Goal: Information Seeking & Learning: Learn about a topic

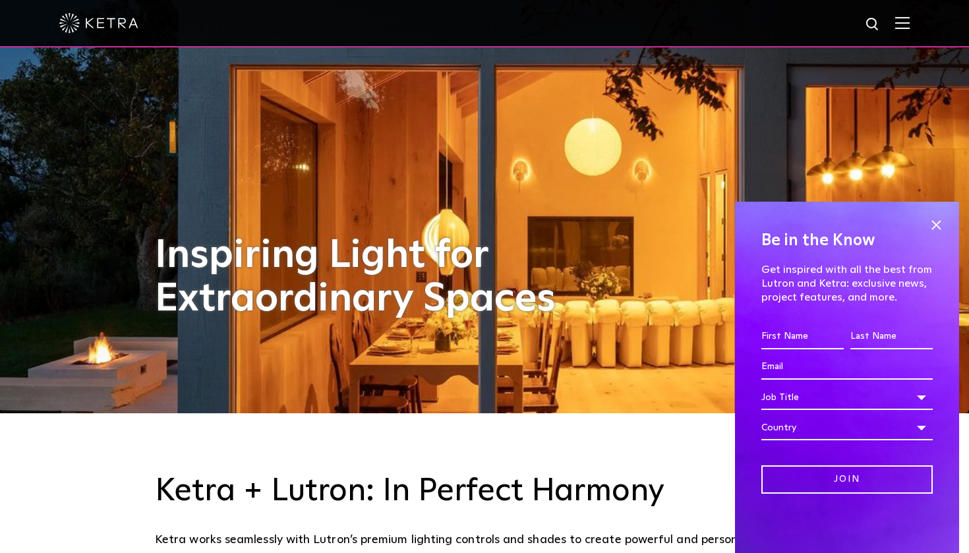
scroll to position [140, 0]
click at [940, 231] on span at bounding box center [936, 225] width 20 height 20
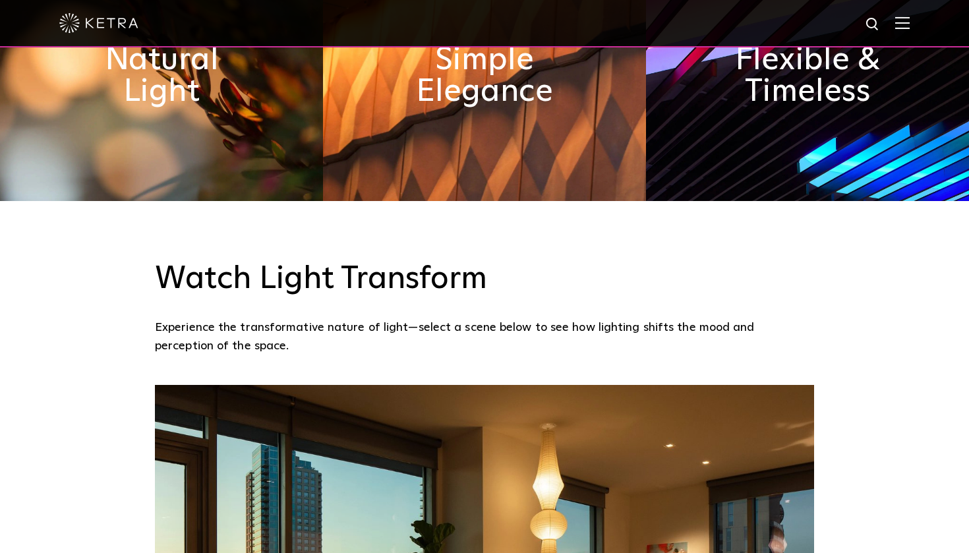
scroll to position [675, 0]
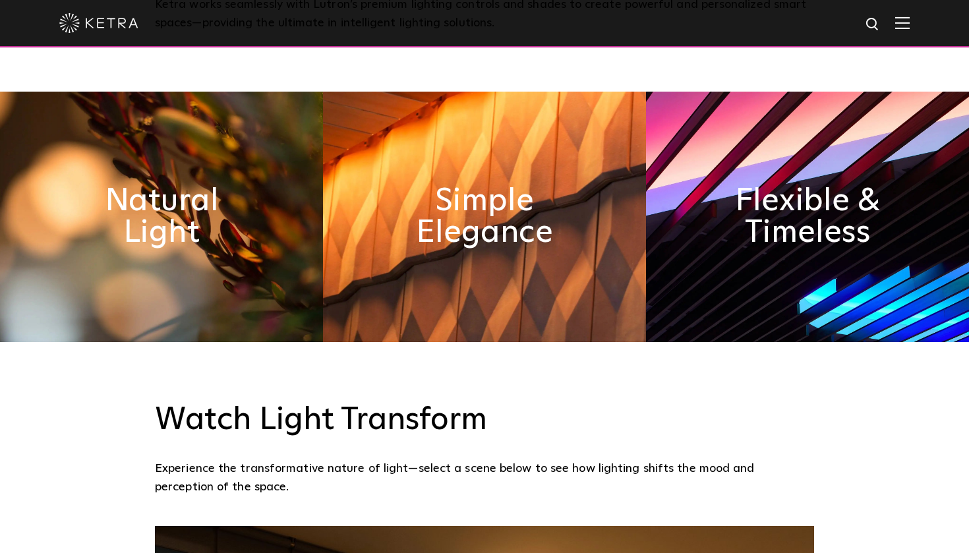
click at [742, 304] on img at bounding box center [807, 217] width 323 height 251
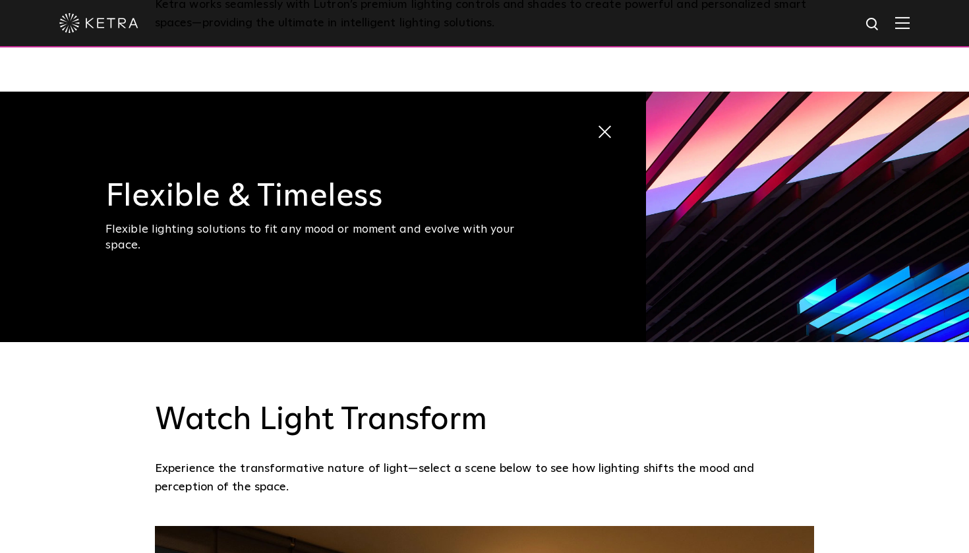
click at [383, 247] on span "Flexible & Timeless Flexible lighting solutions to fit any mood or moment and e…" at bounding box center [323, 217] width 646 height 251
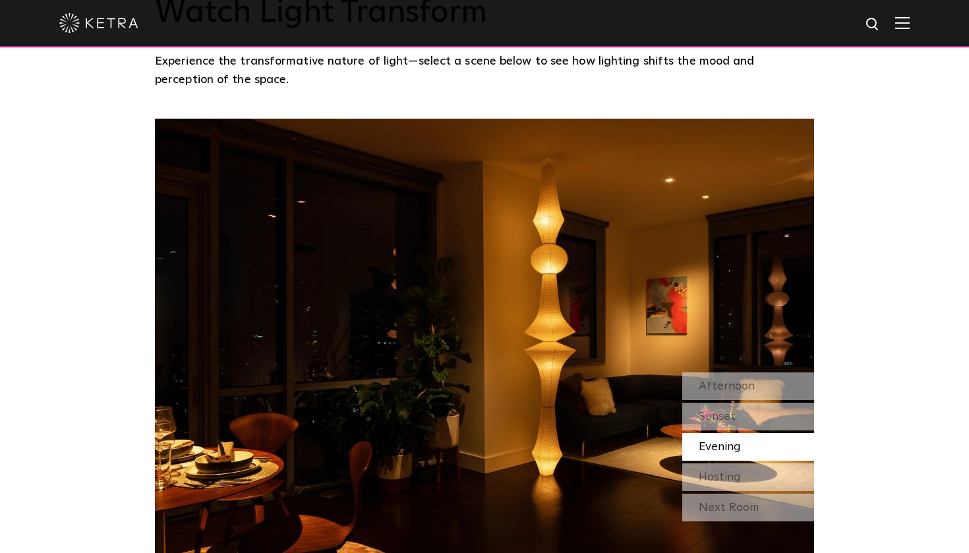
scroll to position [1122, 0]
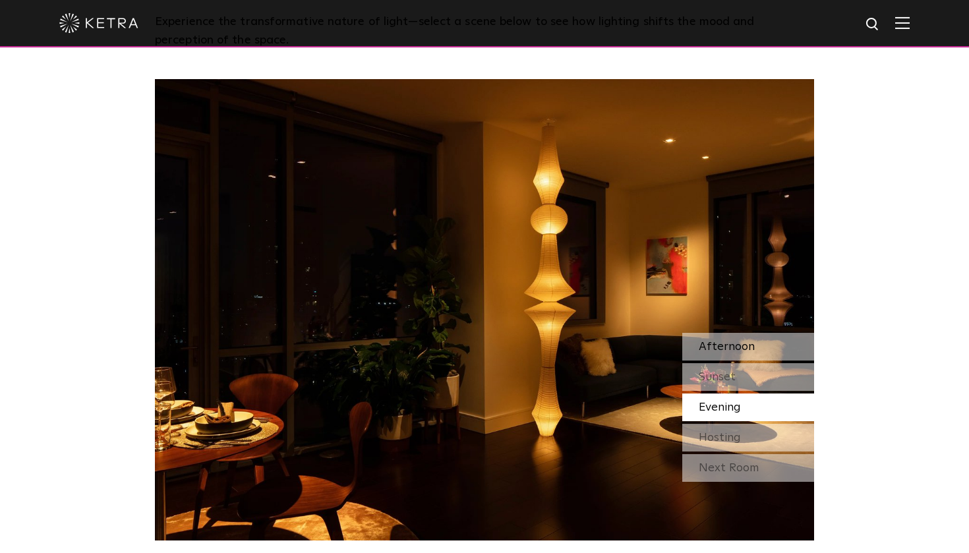
click at [778, 353] on div "Afternoon" at bounding box center [748, 347] width 132 height 28
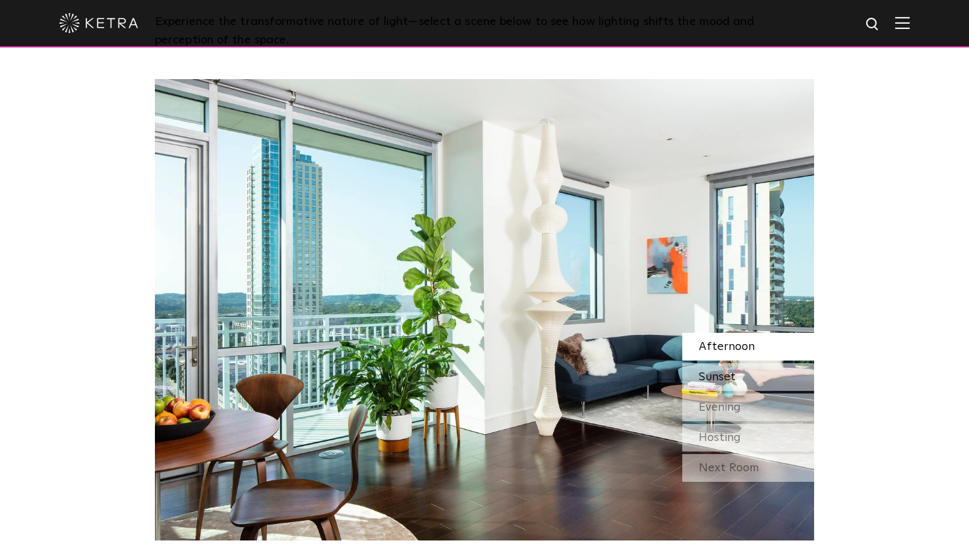
click at [770, 378] on div "Sunset" at bounding box center [748, 377] width 132 height 28
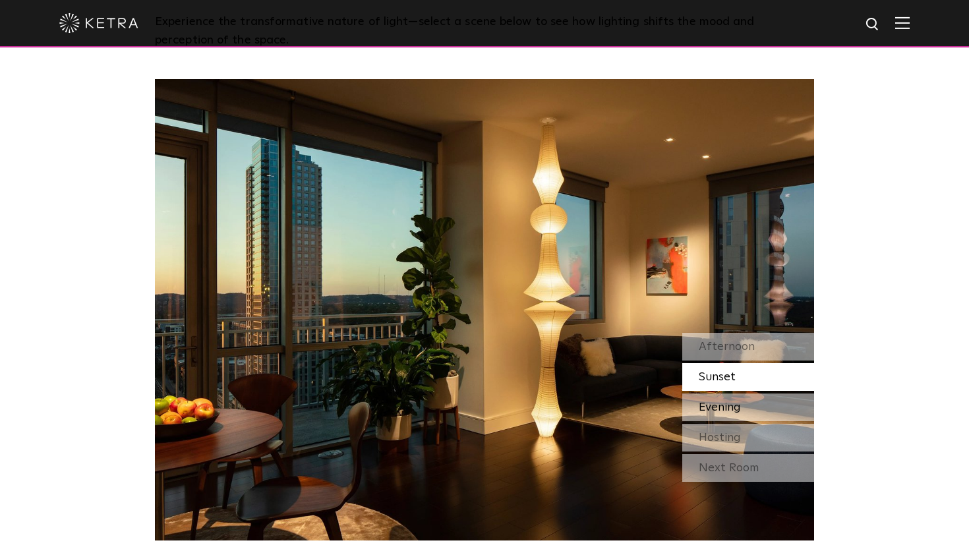
click at [767, 400] on div "Evening" at bounding box center [748, 408] width 132 height 28
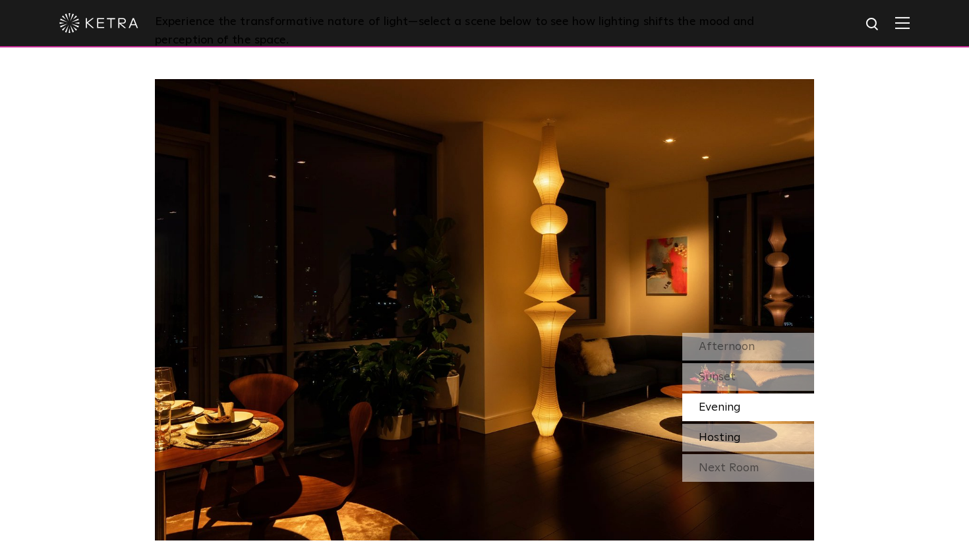
click at [764, 433] on div "Hosting" at bounding box center [748, 438] width 132 height 28
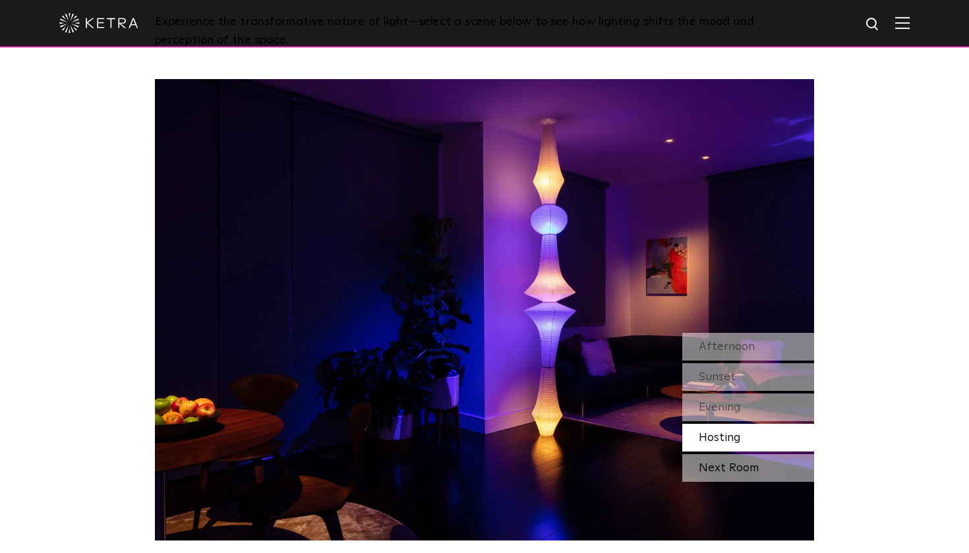
click at [761, 467] on div "Next Room" at bounding box center [748, 468] width 132 height 28
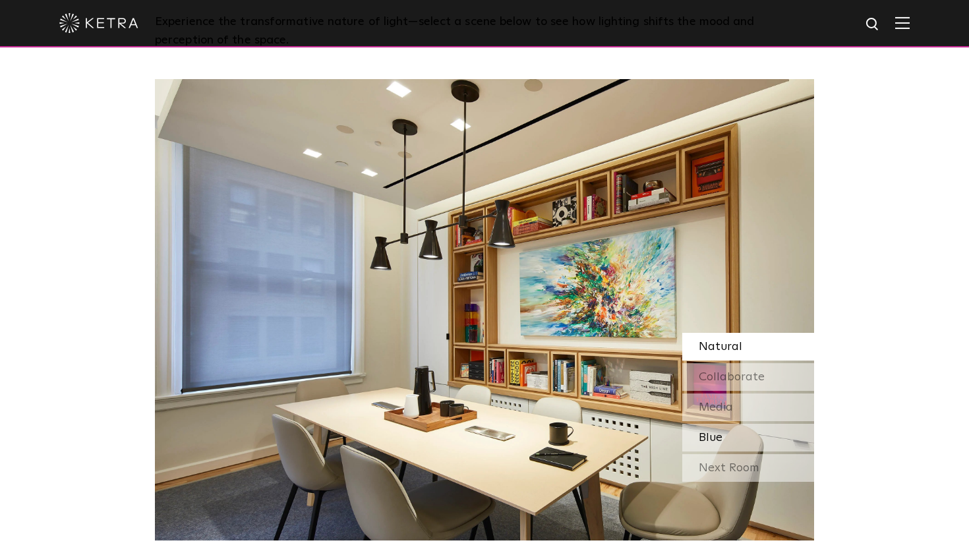
click at [769, 438] on div "Blue" at bounding box center [748, 438] width 132 height 28
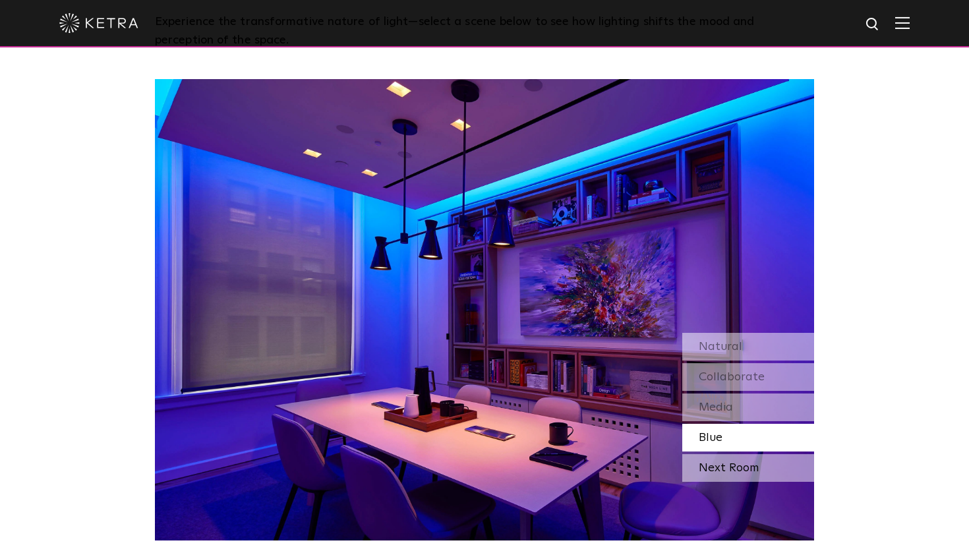
click at [765, 459] on div "Next Room" at bounding box center [748, 468] width 132 height 28
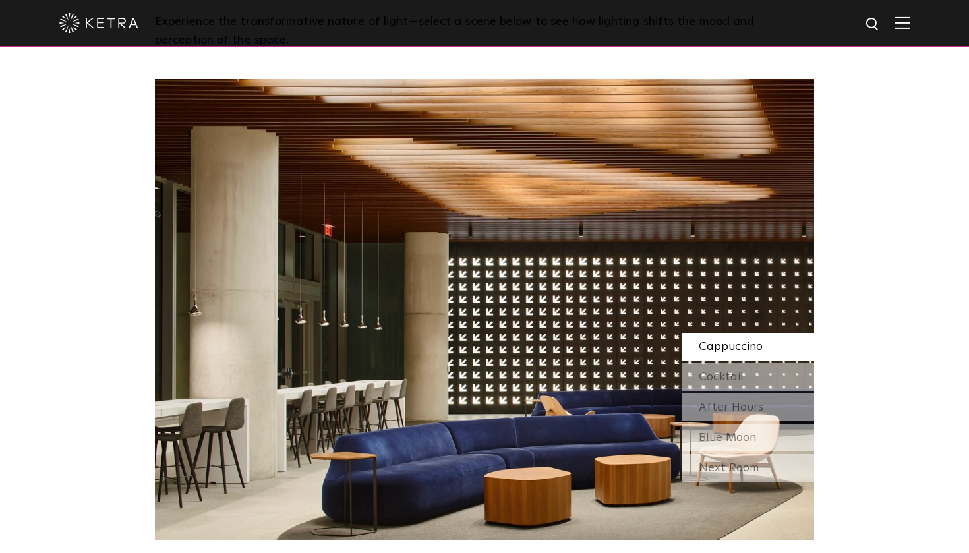
scroll to position [1163, 0]
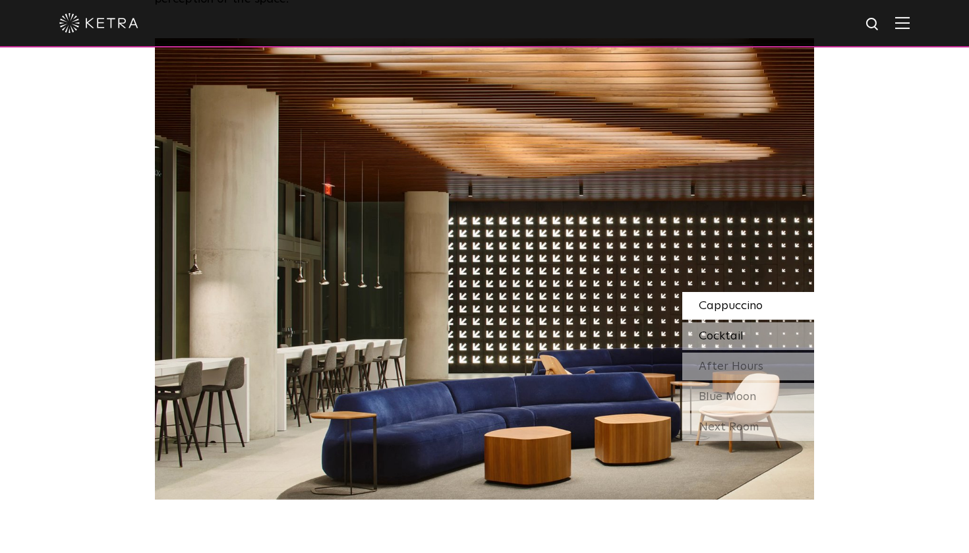
click at [723, 335] on span "Cocktail" at bounding box center [721, 336] width 45 height 12
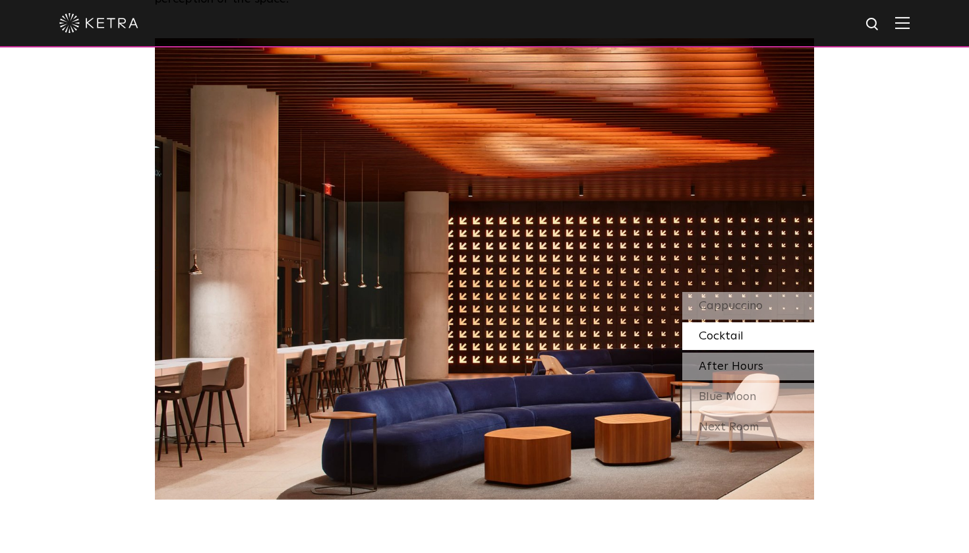
click at [735, 359] on div "After Hours" at bounding box center [748, 367] width 132 height 28
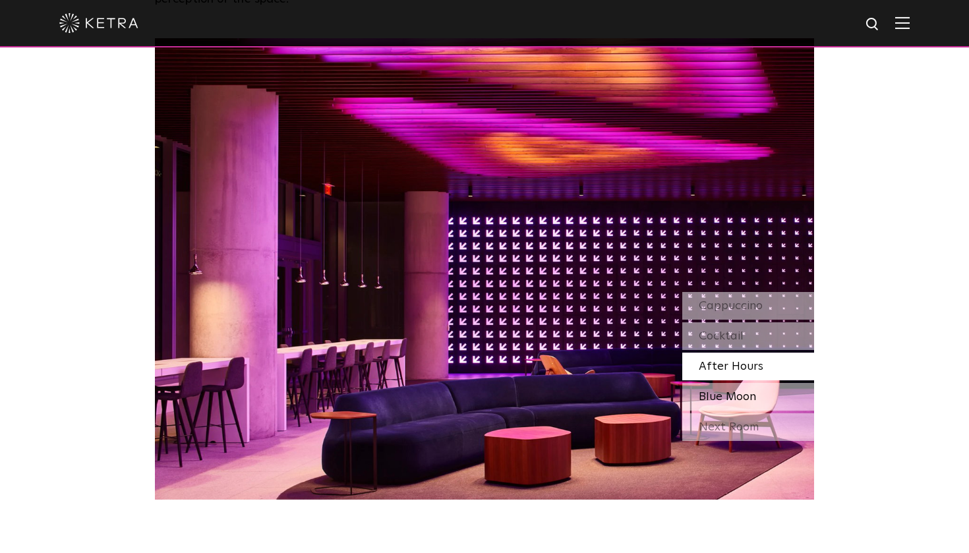
click at [707, 387] on div "Blue Moon" at bounding box center [748, 397] width 132 height 28
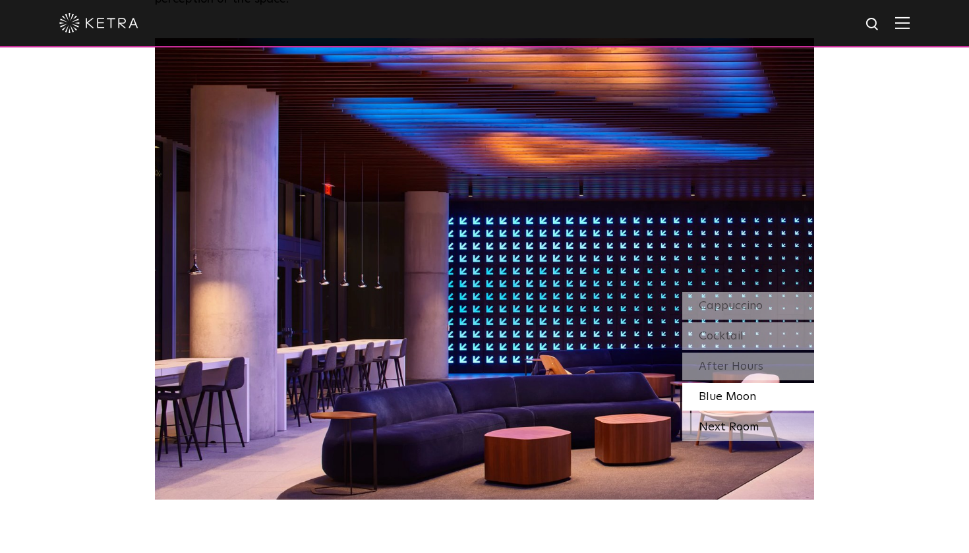
click at [706, 430] on div "Next Room" at bounding box center [748, 427] width 132 height 28
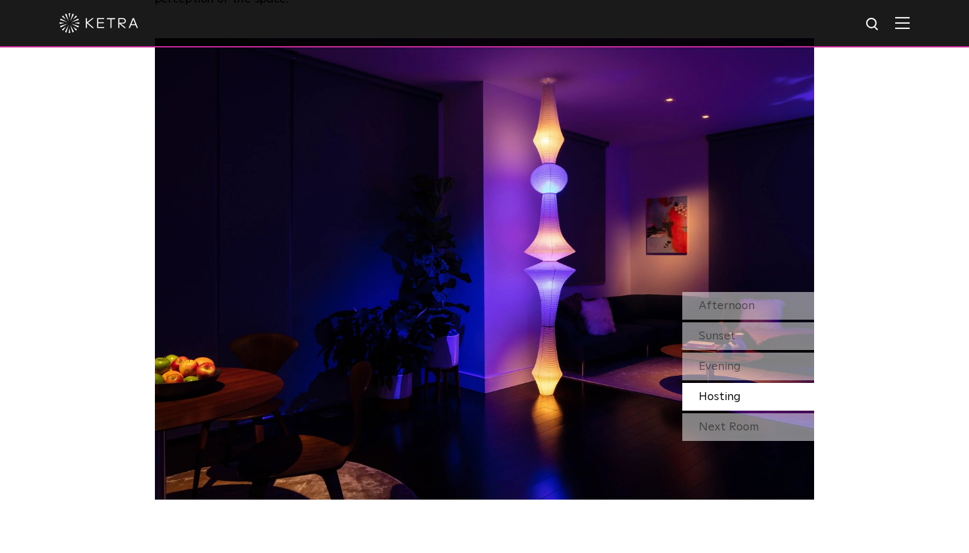
click at [706, 430] on div "Next Room" at bounding box center [748, 427] width 132 height 28
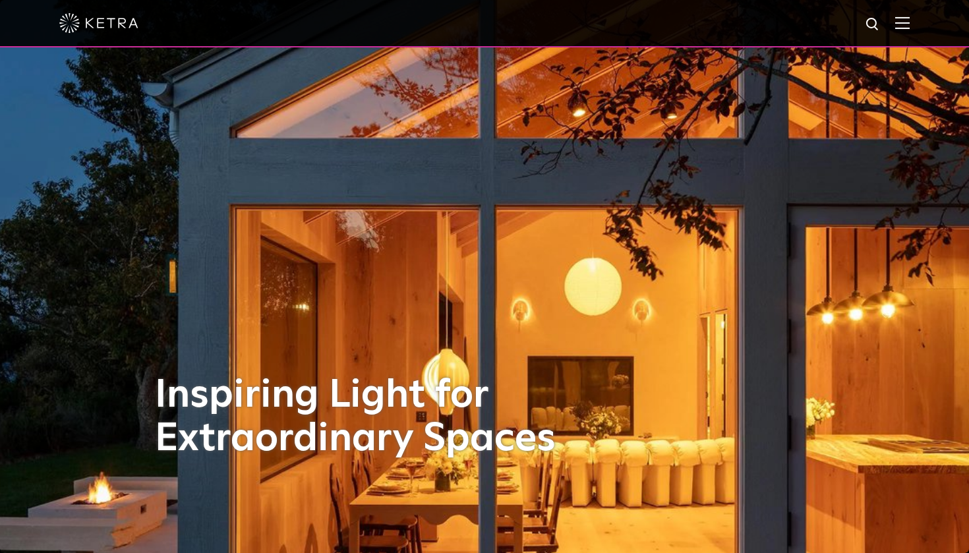
scroll to position [0, 0]
click at [907, 33] on div at bounding box center [484, 23] width 851 height 46
click at [905, 25] on img at bounding box center [902, 22] width 15 height 13
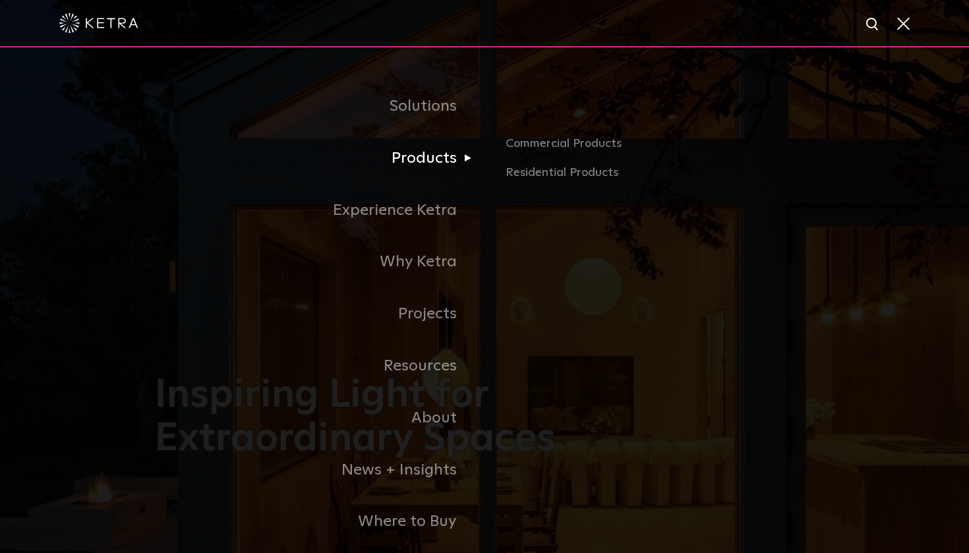
click at [451, 160] on link "Products" at bounding box center [320, 159] width 330 height 52
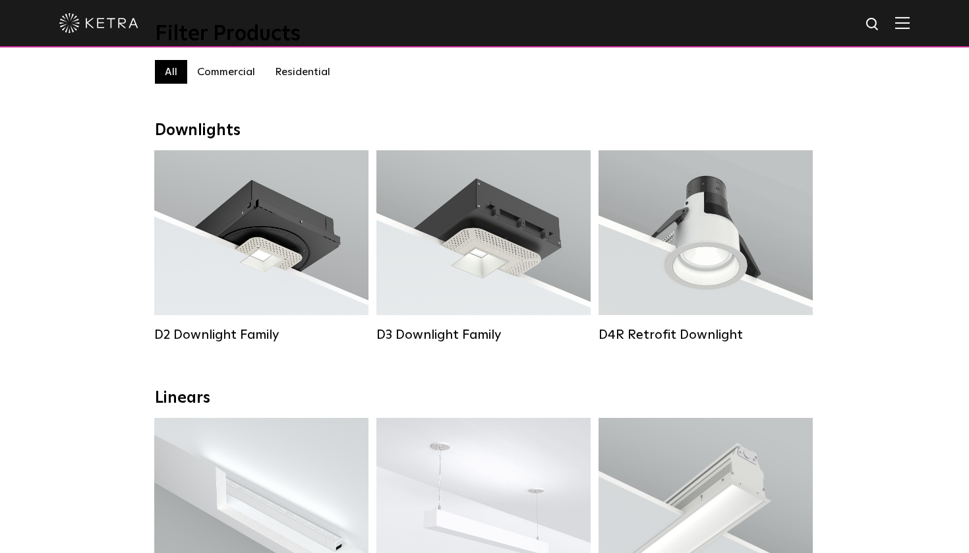
scroll to position [80, 0]
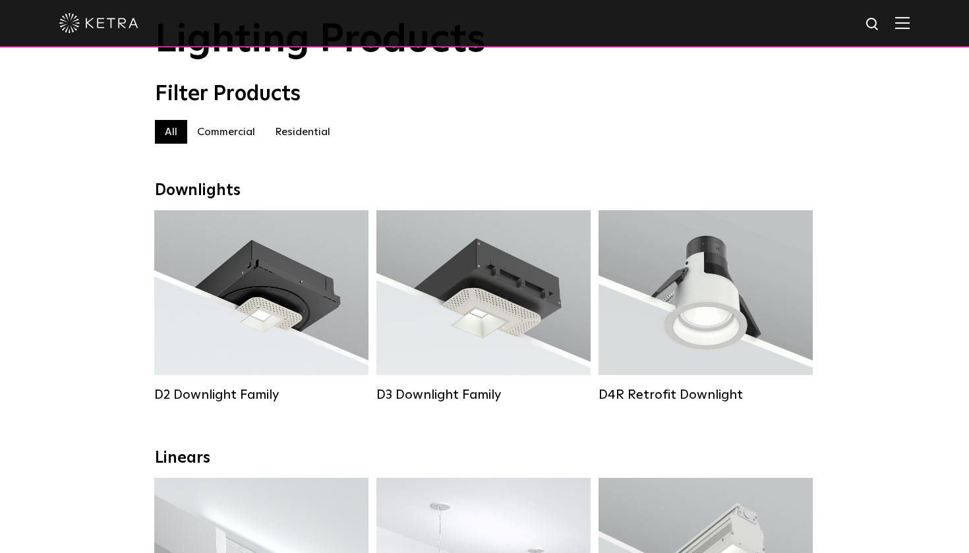
click at [298, 129] on label "Residential" at bounding box center [302, 132] width 75 height 24
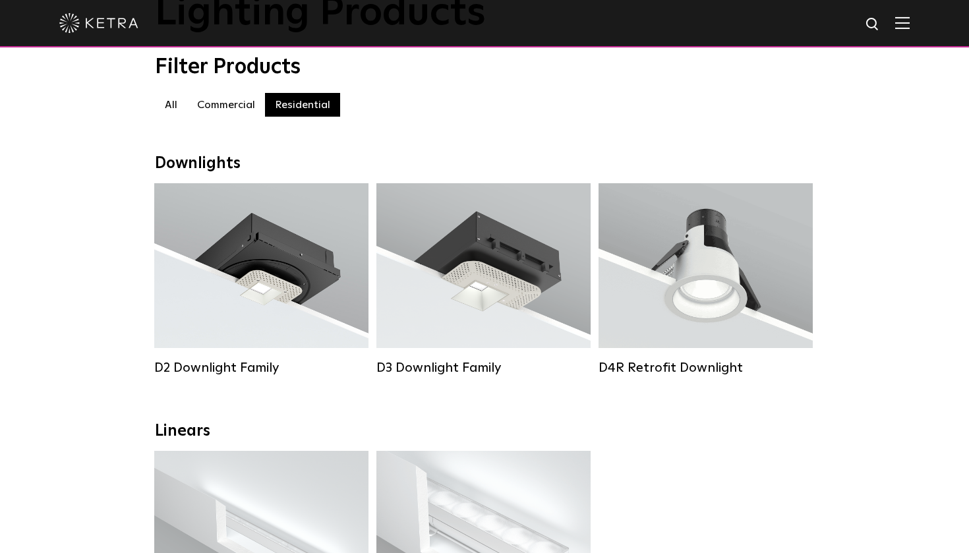
scroll to position [101, 0]
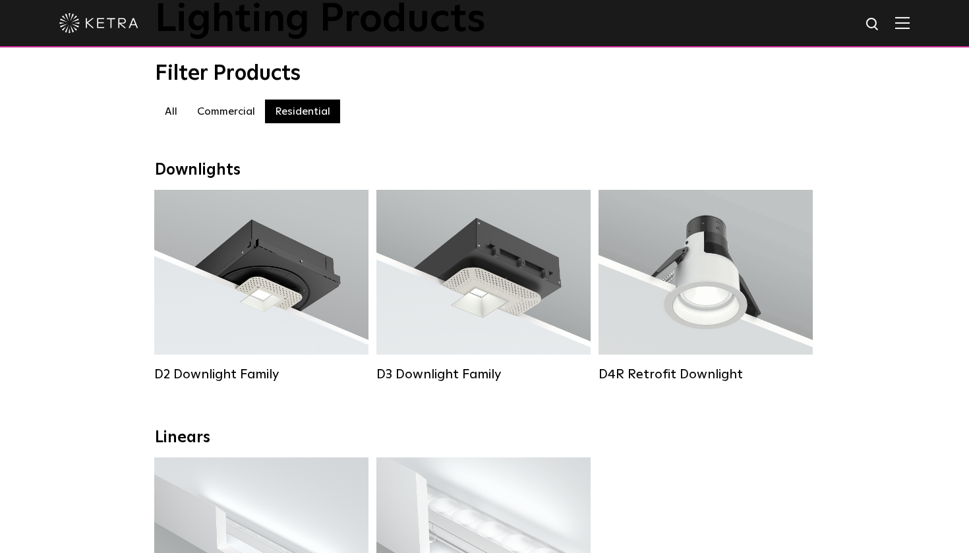
click at [231, 115] on label "Commercial" at bounding box center [226, 112] width 78 height 24
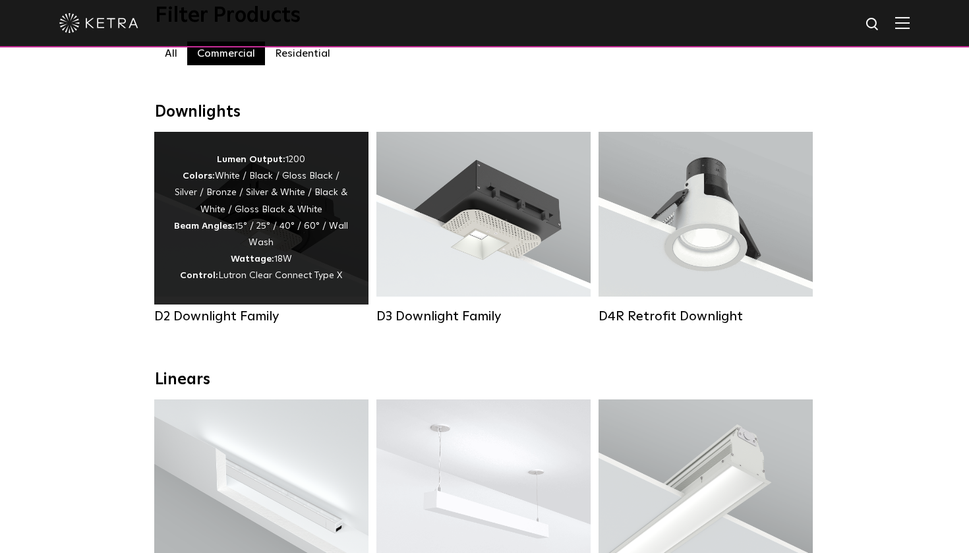
scroll to position [133, 0]
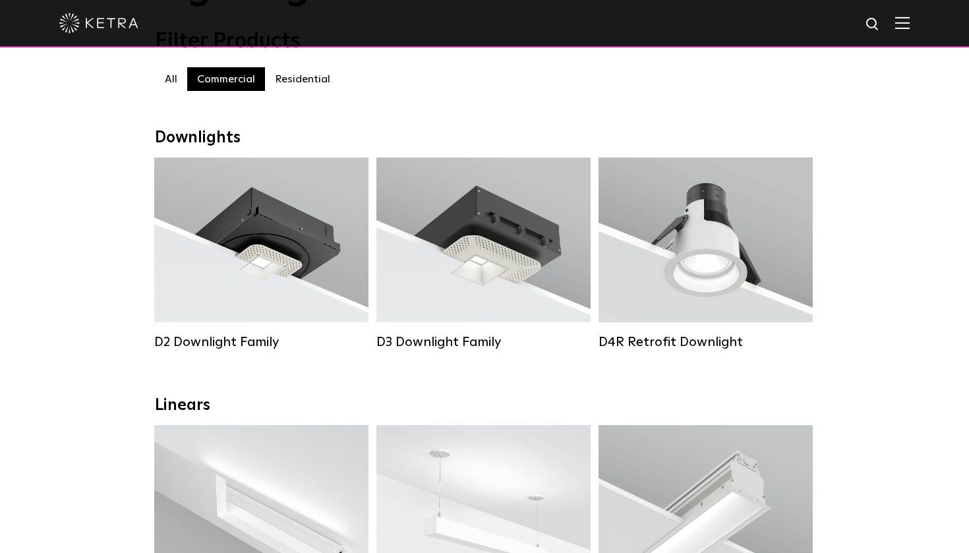
click at [308, 64] on div "Filter Products Commercial All Commercial Residential" at bounding box center [484, 66] width 659 height 75
click at [308, 80] on label "Residential" at bounding box center [302, 79] width 75 height 24
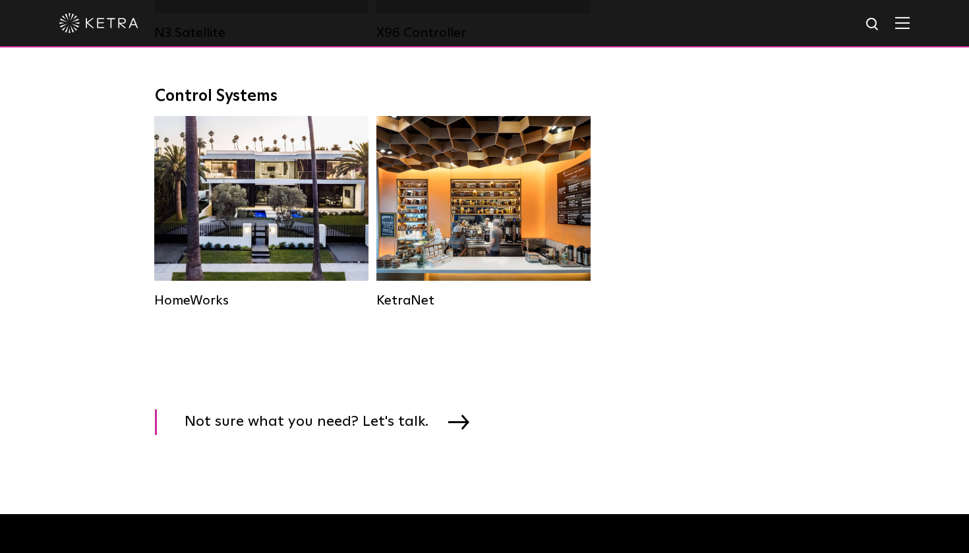
scroll to position [1714, 0]
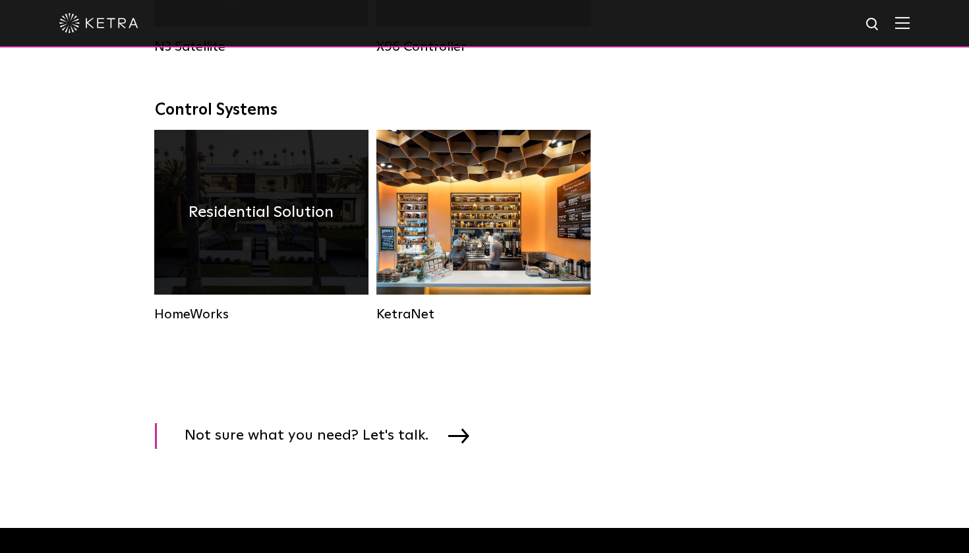
click at [233, 215] on h4 "Residential Solution" at bounding box center [261, 212] width 145 height 25
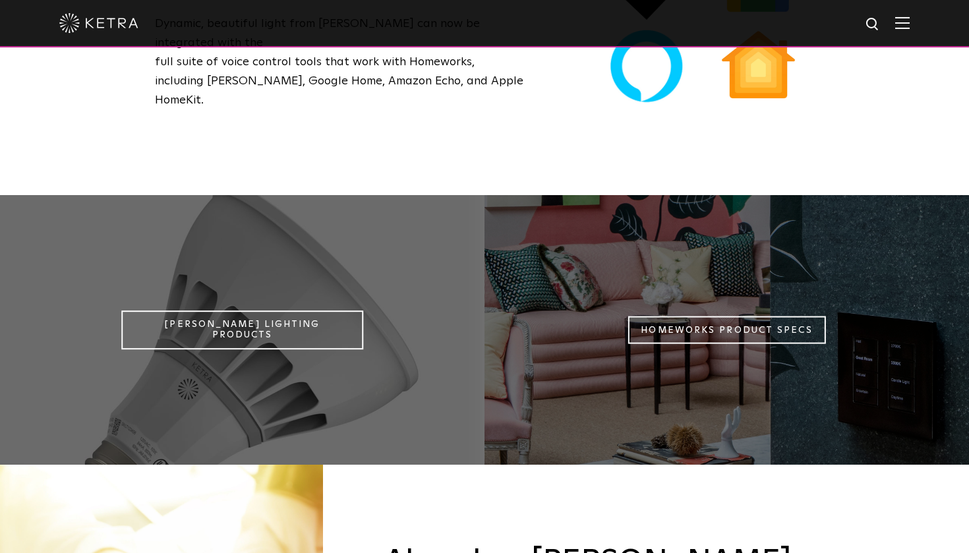
scroll to position [1170, 0]
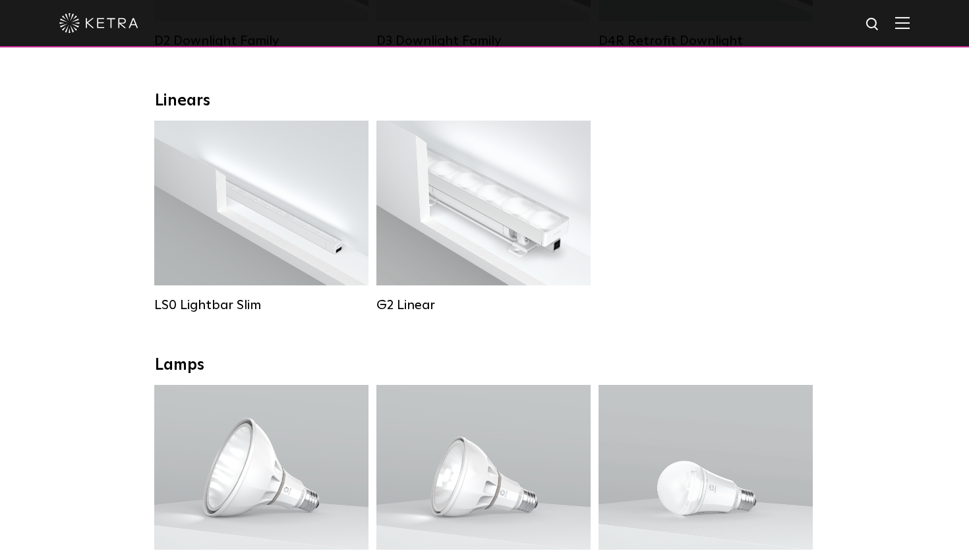
scroll to position [433, 0]
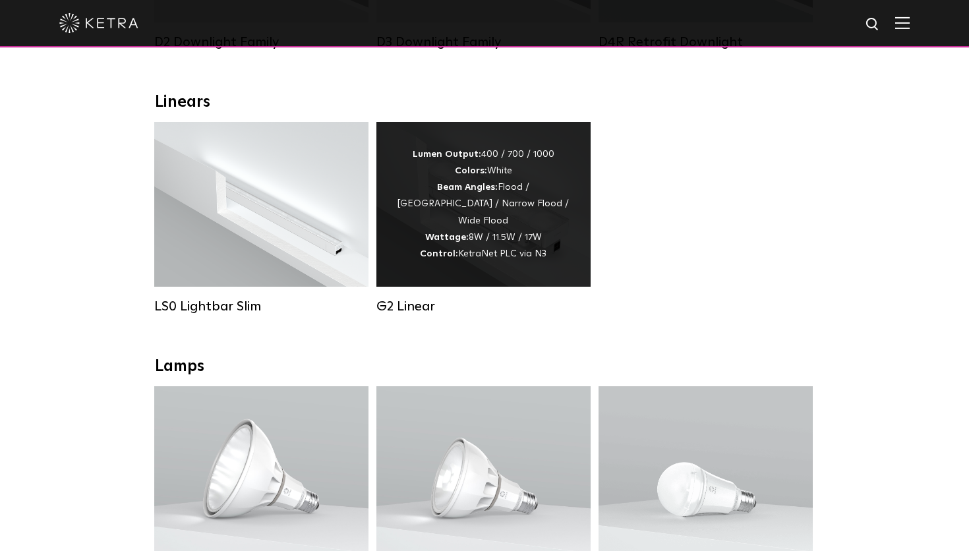
click at [397, 248] on div "Lumen Output: 400 / 700 / 1000 Colors: White Beam Angles: Flood / Graze / Narro…" at bounding box center [483, 204] width 175 height 116
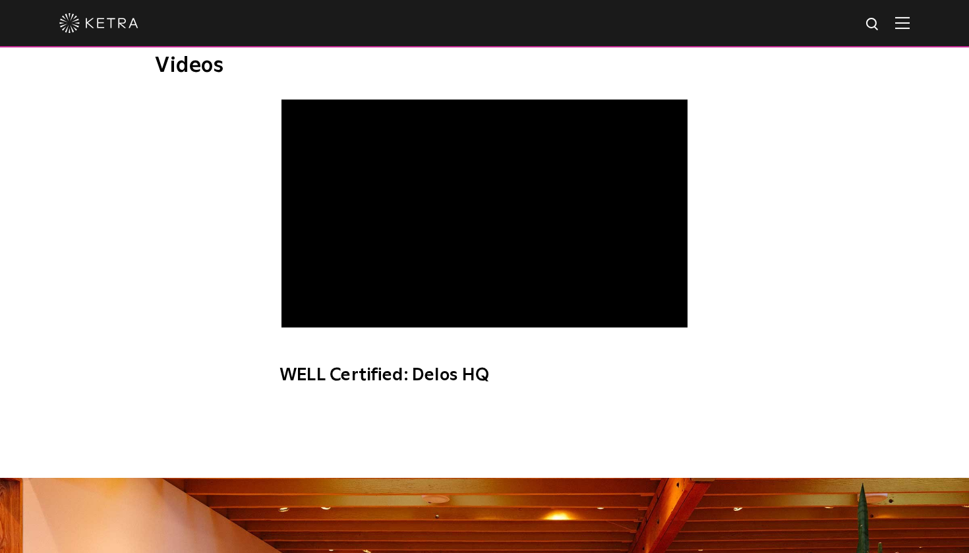
scroll to position [814, 0]
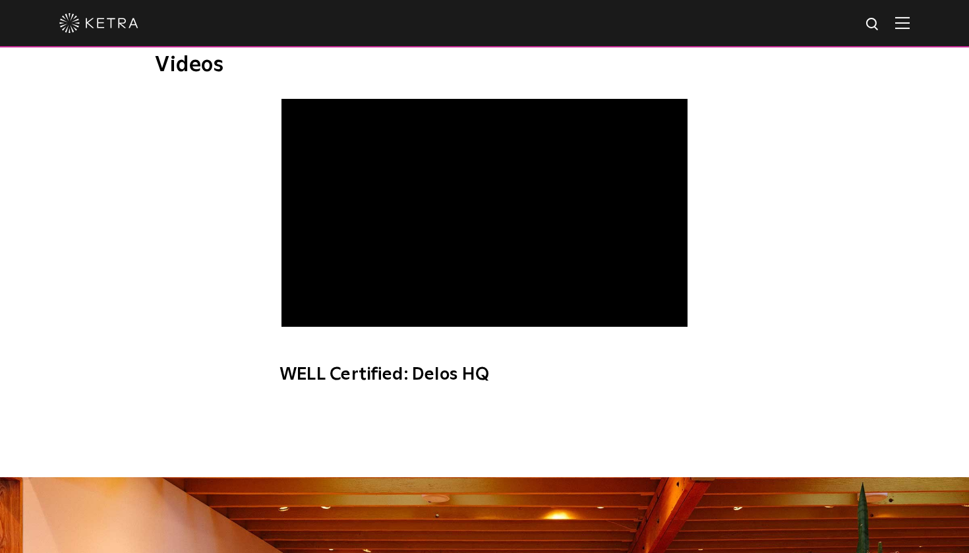
click at [310, 306] on span "WELL Certified: Delos HQ" at bounding box center [484, 249] width 444 height 300
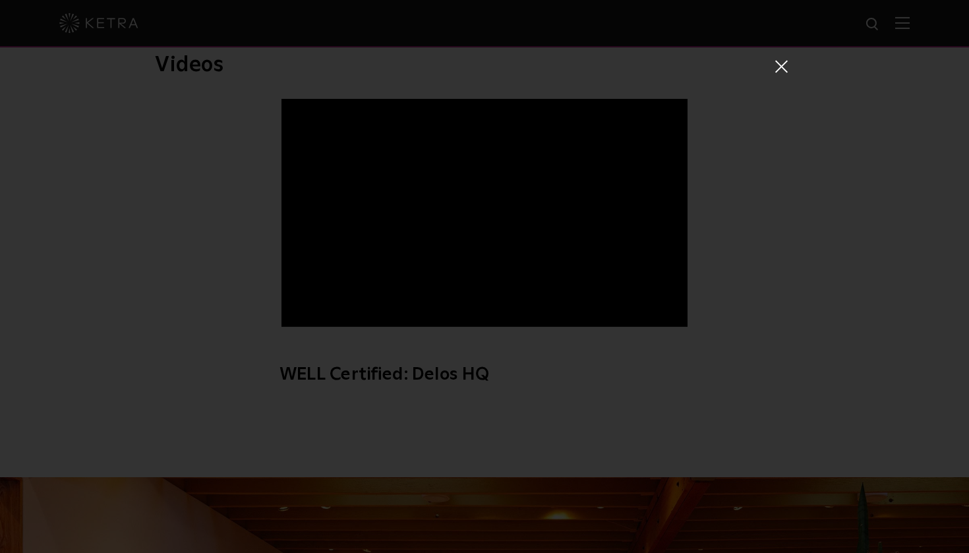
click at [790, 65] on div "WELL Certified: Delos HQ" at bounding box center [484, 276] width 969 height 553
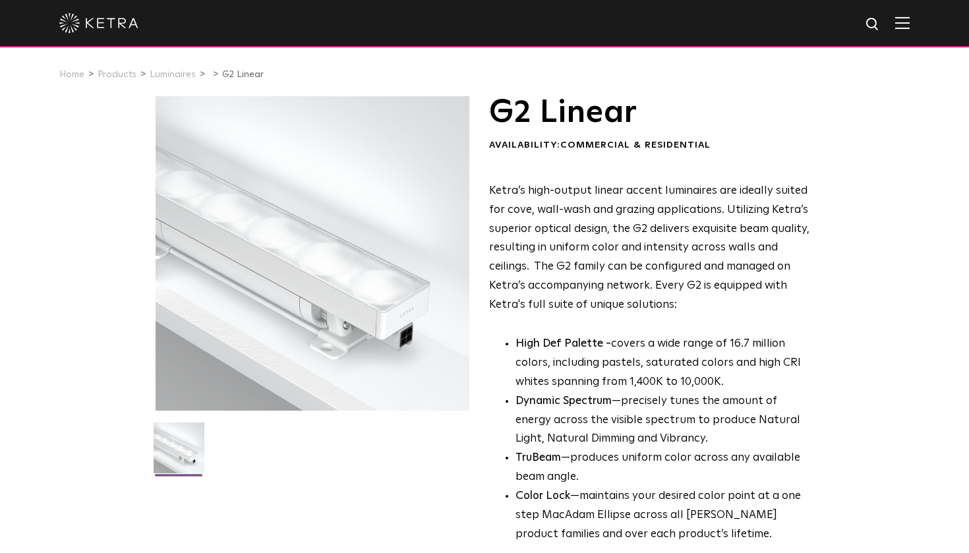
scroll to position [0, 0]
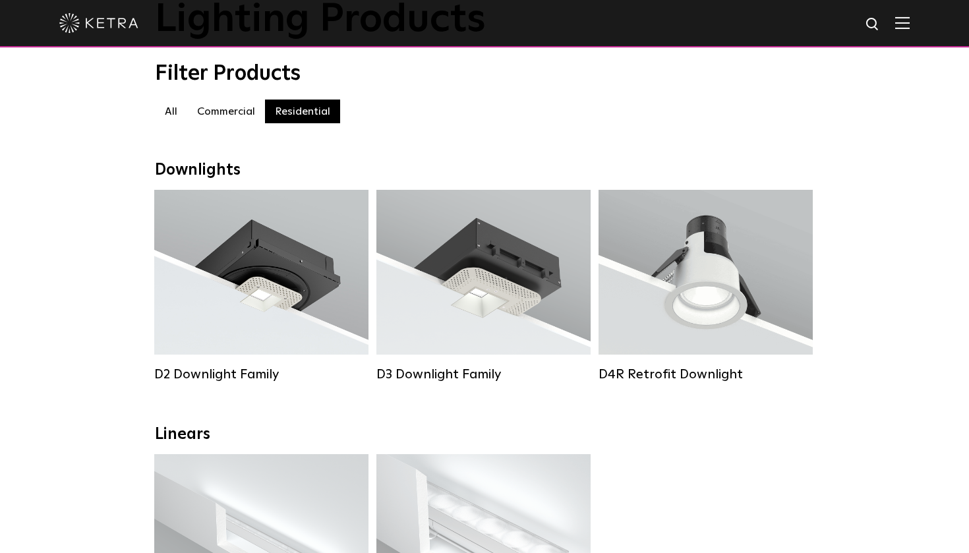
scroll to position [80, 0]
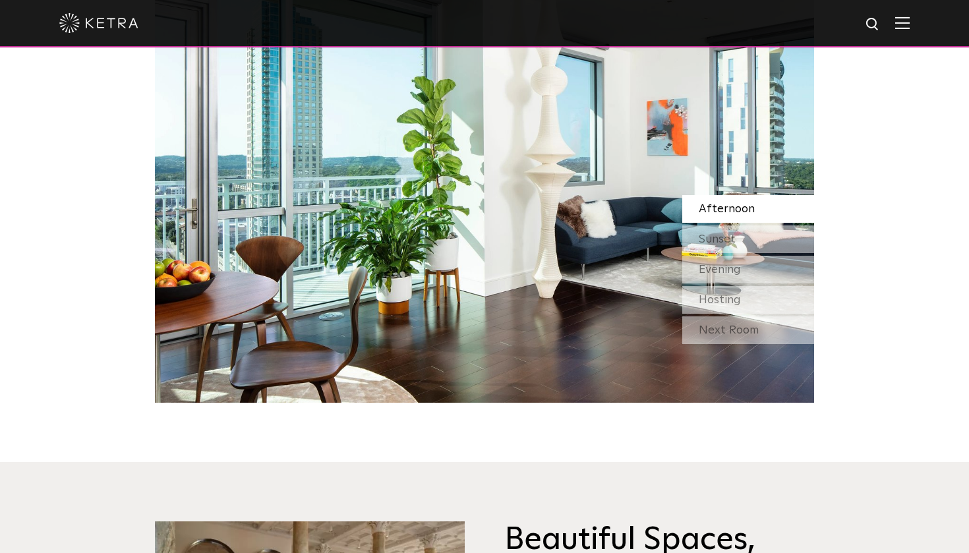
scroll to position [1273, 0]
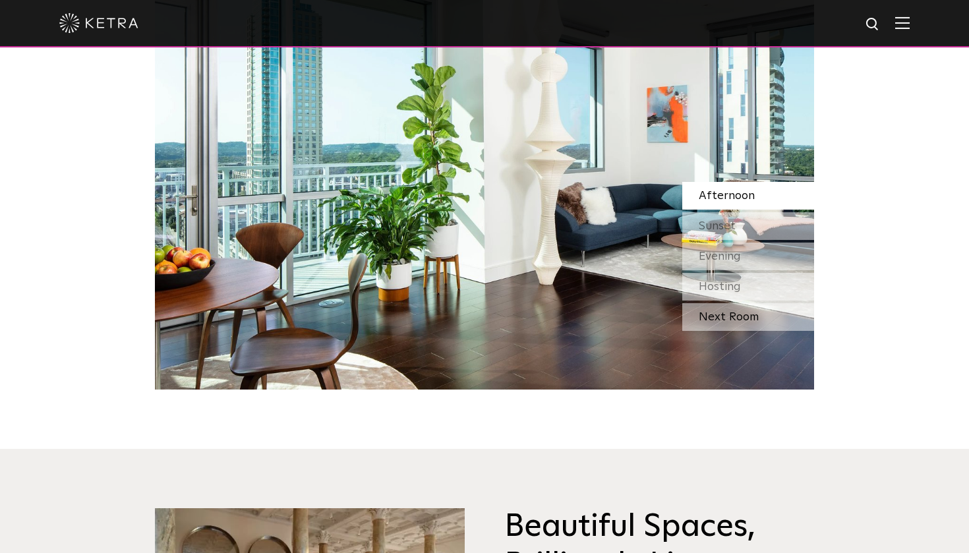
click at [777, 324] on div "Next Room" at bounding box center [748, 317] width 132 height 28
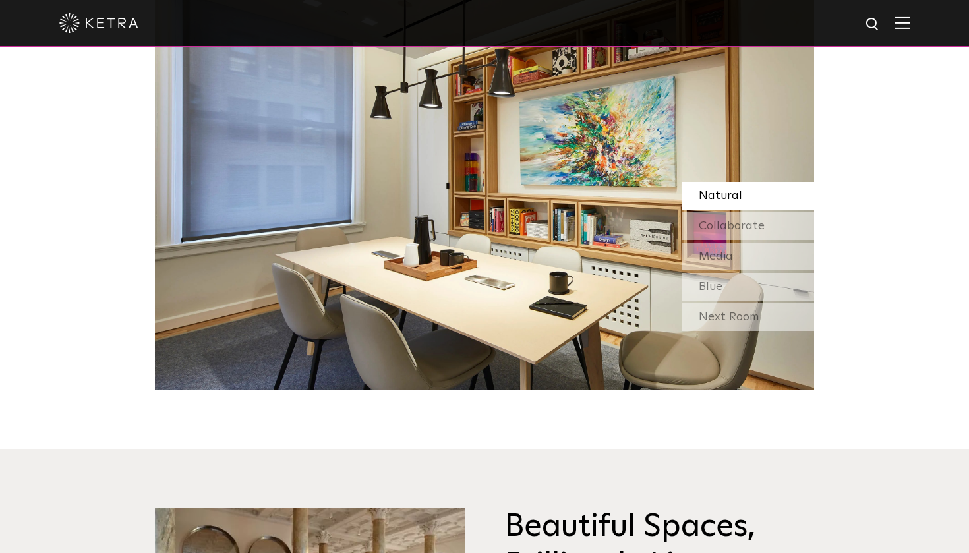
click at [777, 324] on div "Next Room" at bounding box center [748, 317] width 132 height 28
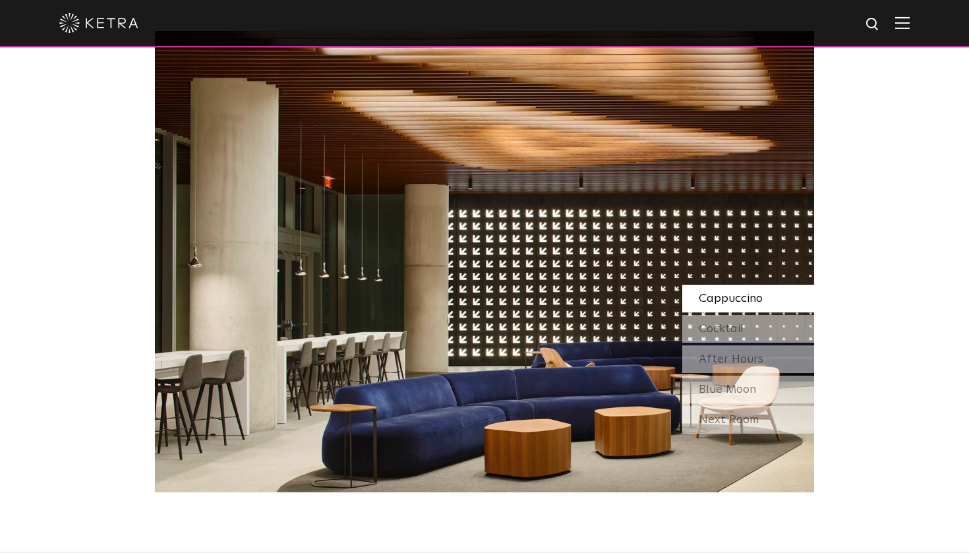
scroll to position [1167, 0]
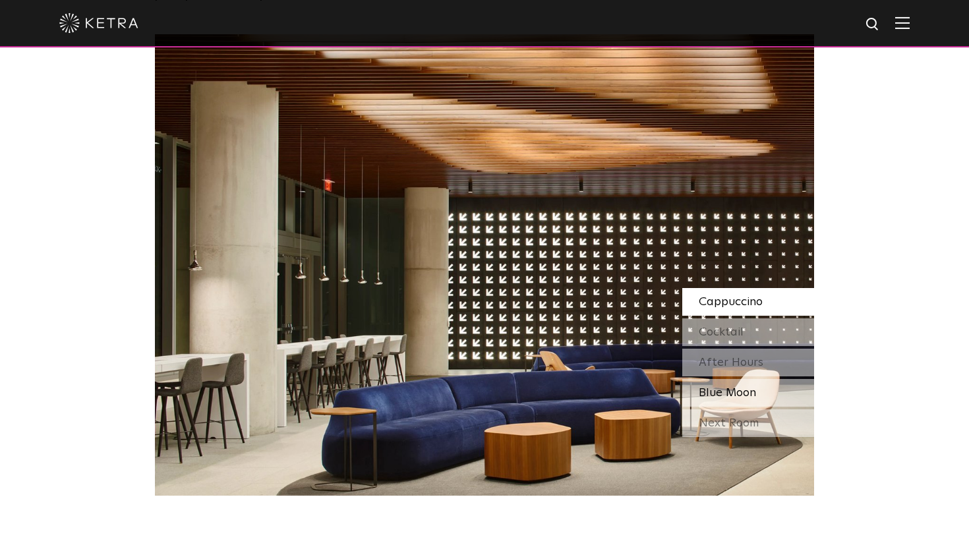
click at [759, 393] on div "Blue Moon" at bounding box center [748, 393] width 132 height 28
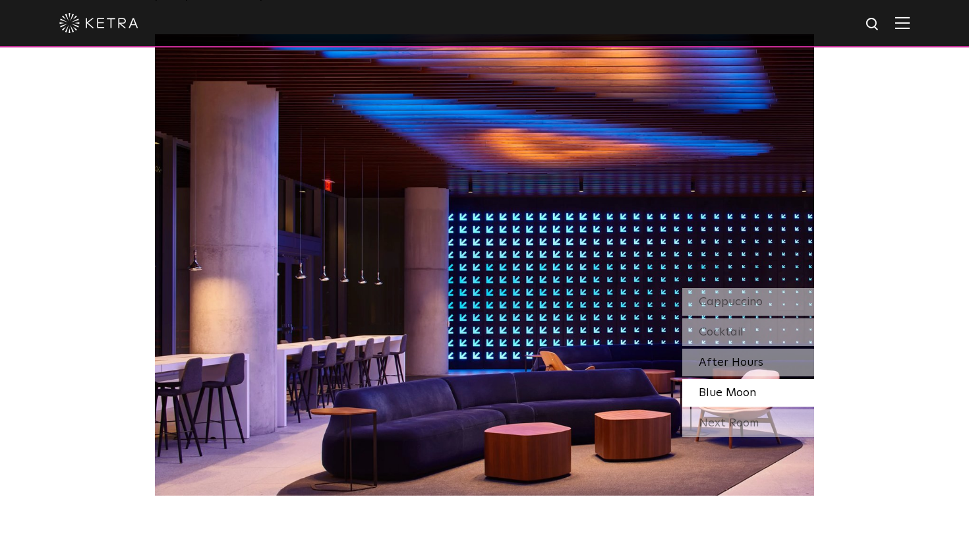
click at [768, 356] on div "After Hours" at bounding box center [748, 363] width 132 height 28
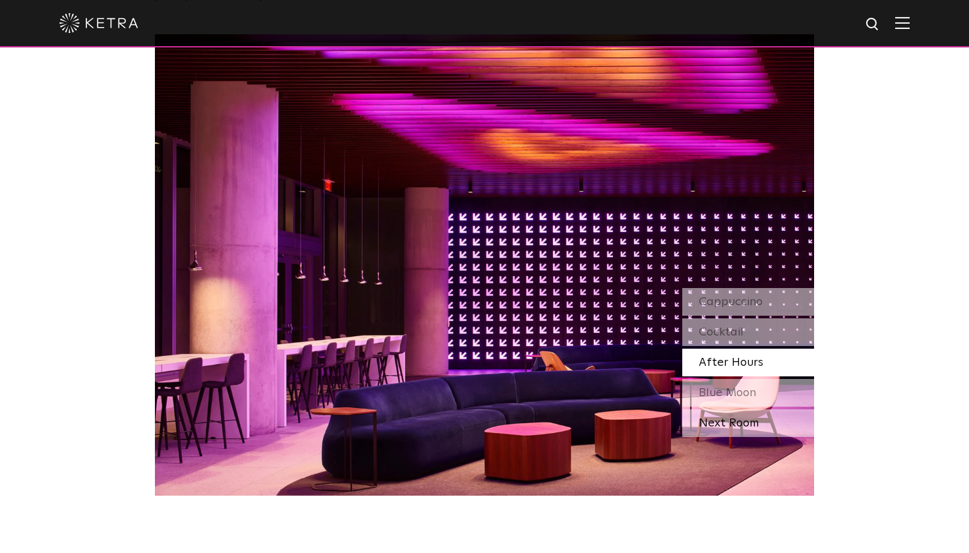
click at [758, 421] on div "Next Room" at bounding box center [748, 423] width 132 height 28
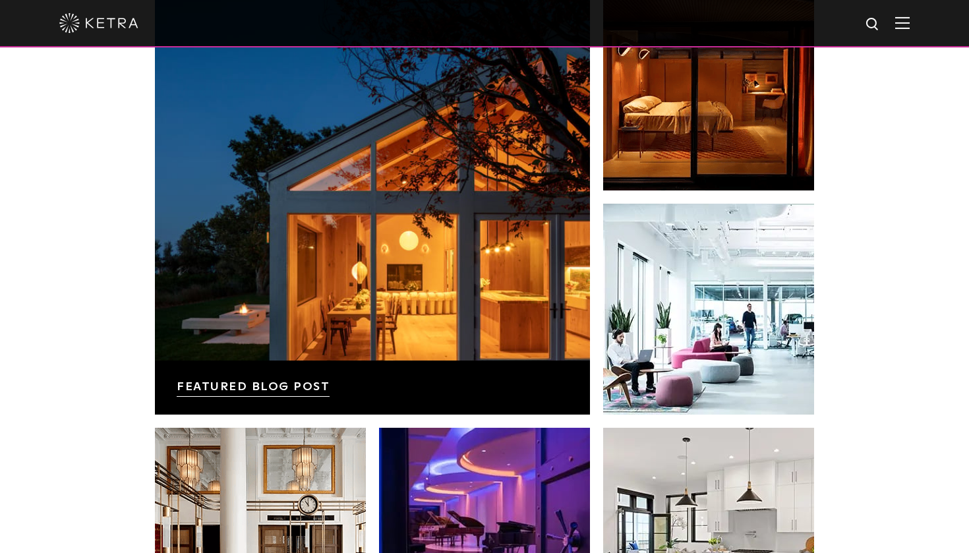
scroll to position [2188, 0]
